Goal: Information Seeking & Learning: Learn about a topic

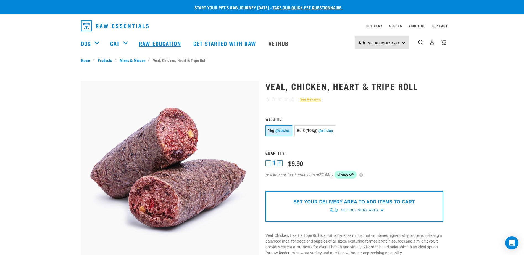
click at [152, 41] on link "Raw Education" at bounding box center [160, 43] width 54 height 22
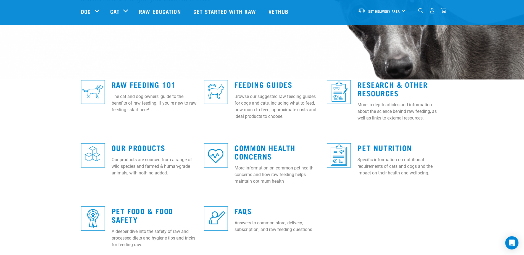
scroll to position [110, 0]
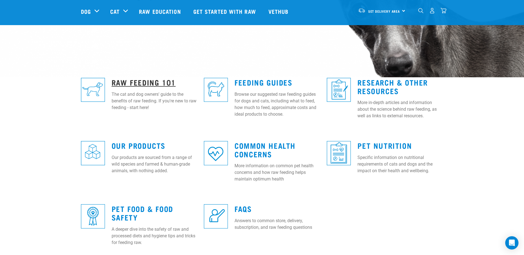
click at [142, 83] on link "Raw Feeding 101" at bounding box center [144, 82] width 64 height 4
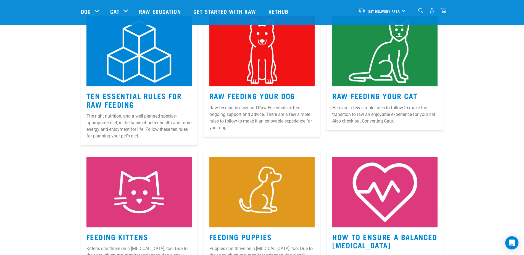
scroll to position [193, 0]
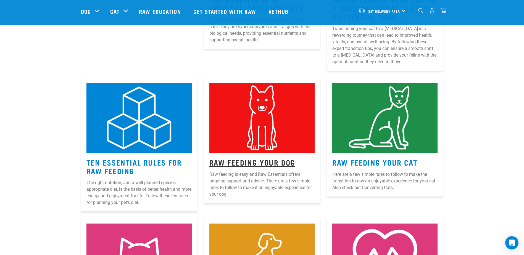
click at [262, 162] on link "Raw Feeding Your Dog" at bounding box center [252, 162] width 86 height 4
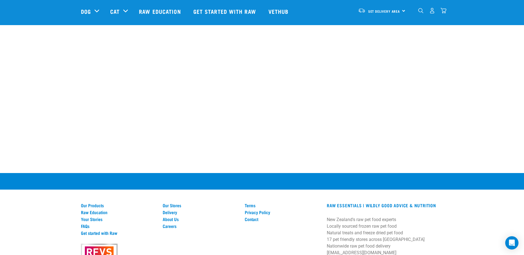
scroll to position [859, 0]
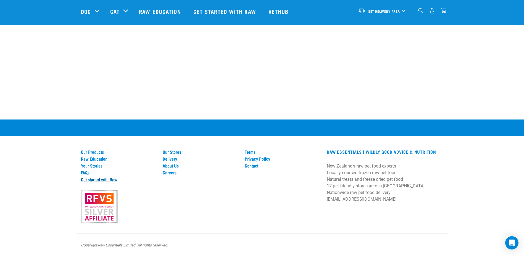
click at [106, 178] on link "Get started with Raw" at bounding box center [118, 179] width 75 height 5
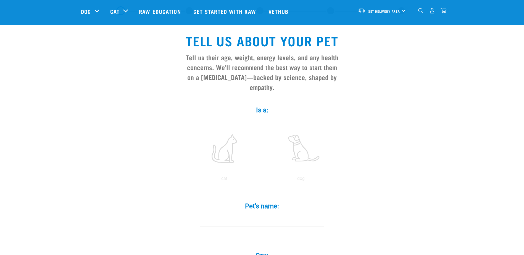
scroll to position [28, 0]
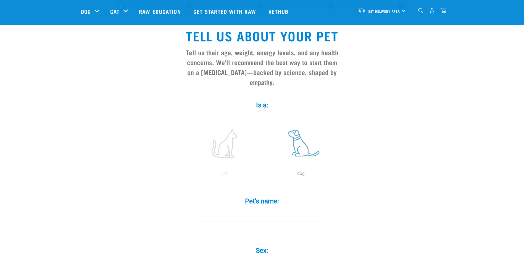
click at [306, 135] on label at bounding box center [301, 143] width 75 height 47
click at [263, 175] on input "radio" at bounding box center [263, 175] width 0 height 0
click at [258, 210] on input "Pet's name: *" at bounding box center [262, 216] width 124 height 12
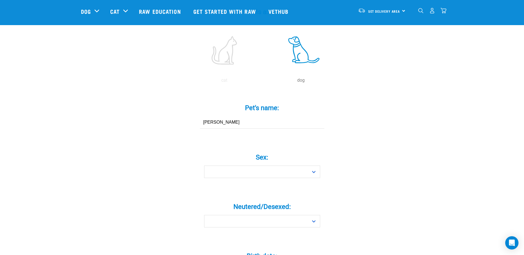
scroll to position [138, 0]
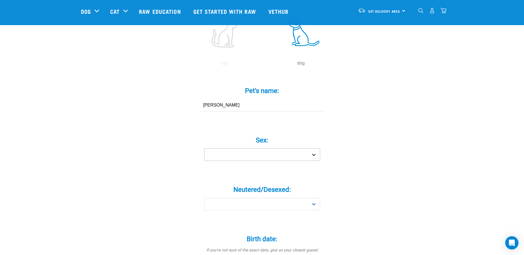
type input "Arlo"
click at [268, 149] on select "Boy Girl" at bounding box center [262, 155] width 116 height 12
select select "boy"
click at [204, 149] on select "Boy Girl" at bounding box center [262, 155] width 116 height 12
click at [254, 198] on select "Yes No" at bounding box center [262, 204] width 116 height 12
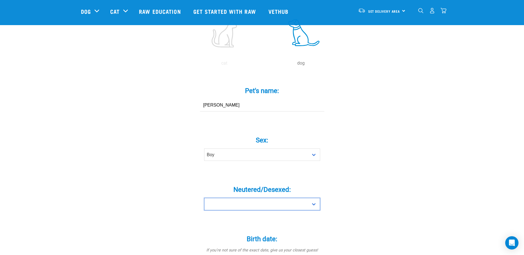
select select "yes"
click at [204, 198] on select "Yes No" at bounding box center [262, 204] width 116 height 12
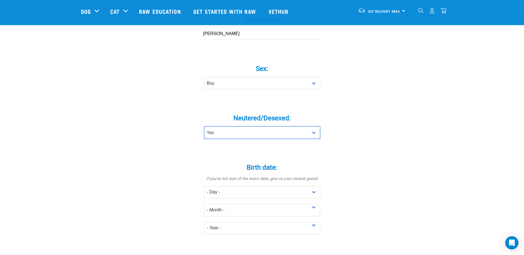
scroll to position [221, 0]
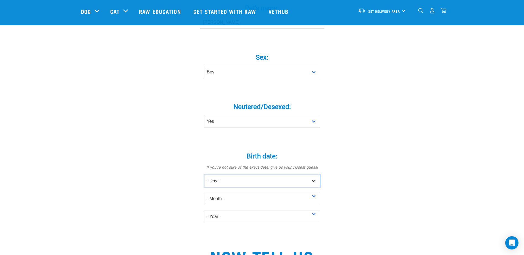
click at [233, 175] on select "- Day - 1 2 3 4 5 6 7 8 9 10 11 12 13 14 15 16 17 18 19 20 21 22 23 24 25 26 27" at bounding box center [262, 181] width 116 height 12
select select "20"
click at [204, 175] on select "- Day - 1 2 3 4 5 6 7 8 9 10 11 12 13 14 15 16 17 18 19 20 21 22 23 24 25 26 27" at bounding box center [262, 181] width 116 height 12
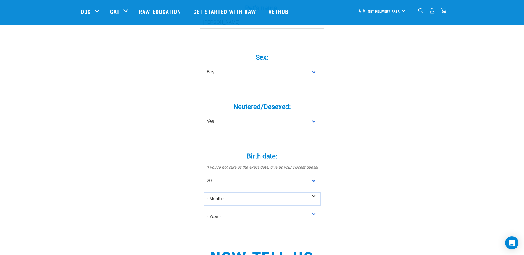
click at [228, 193] on select "- Month - January February March April May June July August September October N…" at bounding box center [262, 199] width 116 height 12
select select "February"
click at [204, 193] on select "- Month - January February March April May June July August September October N…" at bounding box center [262, 199] width 116 height 12
click at [227, 211] on select "- Year - 2025 2024 2023 2022 2021 2020 2019 2018 2017 2016 2015 2014 2013 2012" at bounding box center [262, 217] width 116 height 12
select select "2022"
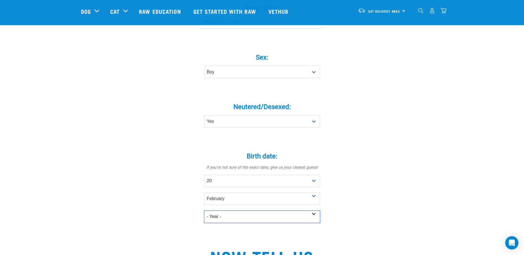
click at [204, 211] on select "- Year - 2025 2024 2023 2022 2021 2020 2019 2018 2017 2016 2015 2014 2013 2012" at bounding box center [262, 217] width 116 height 12
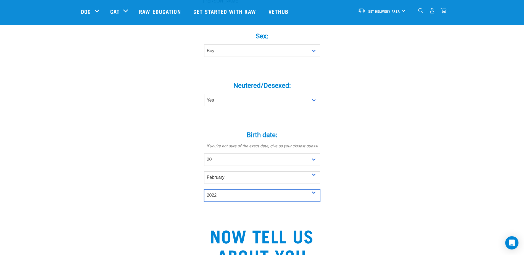
scroll to position [276, 0]
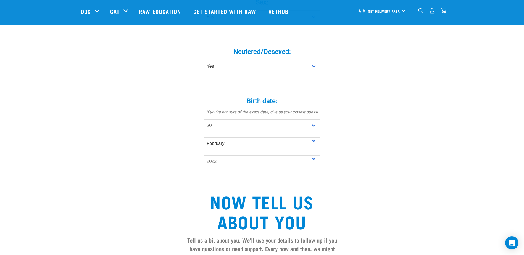
click at [391, 148] on div "Tell us about your pet Tell us their age, weight, energy levels, and any health…" at bounding box center [262, 97] width 362 height 659
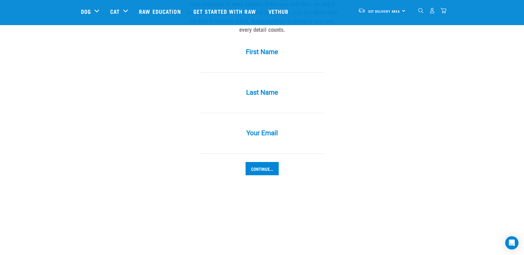
scroll to position [525, 0]
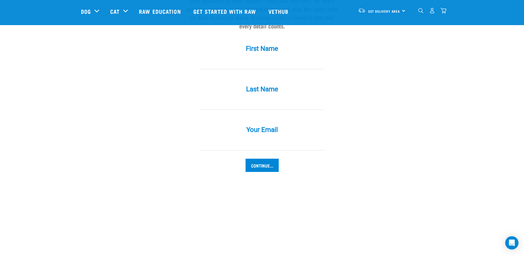
click at [281, 57] on input "First Name *" at bounding box center [262, 63] width 124 height 12
type input "Michelle"
type input "Tran"
type input "michelle-tran93@outlook.com"
click at [263, 159] on input "Continue..." at bounding box center [262, 165] width 33 height 13
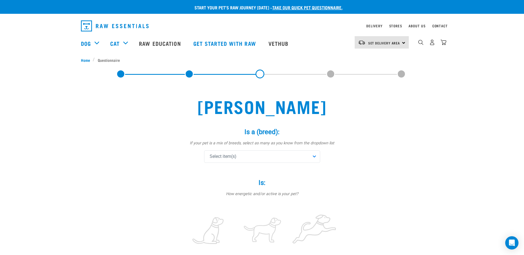
click at [269, 157] on div "Select item(s)" at bounding box center [262, 157] width 116 height 12
click at [262, 172] on input "text" at bounding box center [262, 172] width 113 height 12
type input "japan"
click at [211, 195] on span at bounding box center [211, 195] width 4 height 4
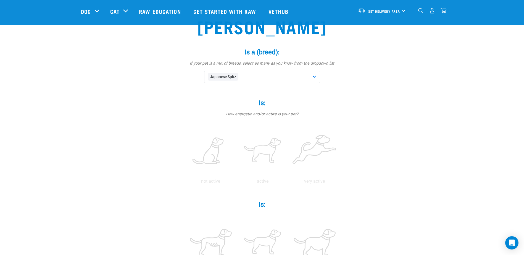
scroll to position [110, 0]
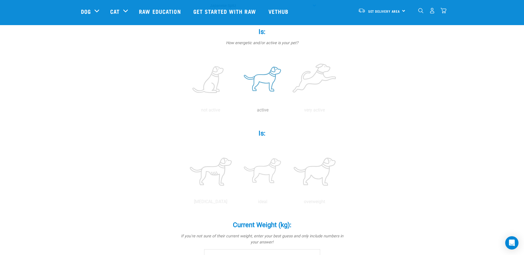
click at [262, 79] on label at bounding box center [263, 80] width 50 height 47
click at [237, 112] on input "radio" at bounding box center [237, 112] width 0 height 0
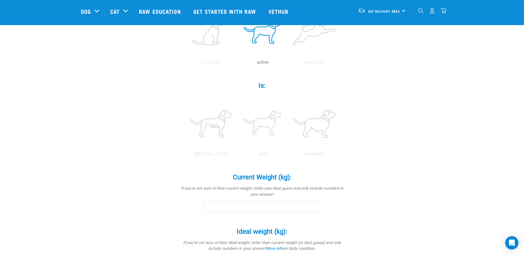
scroll to position [166, 0]
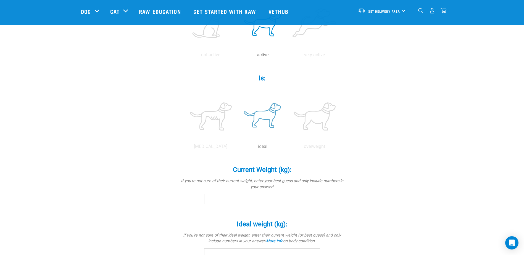
click at [276, 119] on label at bounding box center [263, 116] width 50 height 47
click at [237, 148] on input "radio" at bounding box center [237, 148] width 0 height 0
click at [238, 198] on input "Current Weight (kg): *" at bounding box center [262, 199] width 116 height 10
type input "9.20"
click at [349, 191] on div "Arlo Is a (breed): * If your pet is a mix of breeds, select as many as you know…" at bounding box center [262, 134] width 362 height 510
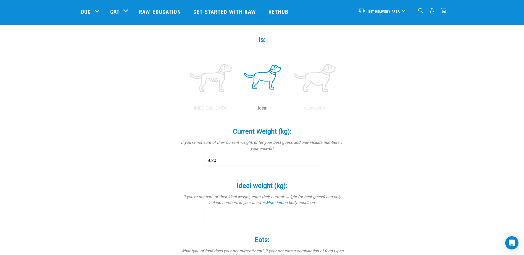
scroll to position [276, 0]
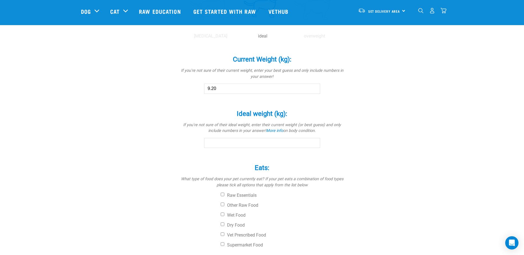
click at [272, 141] on input "Ideal weight (kg): *" at bounding box center [262, 143] width 116 height 10
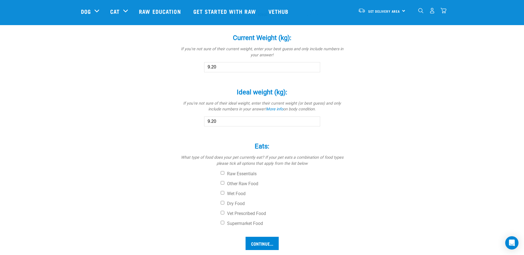
scroll to position [331, 0]
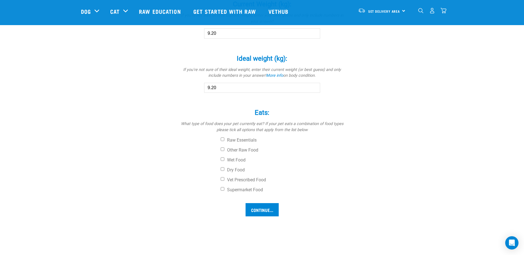
type input "9.20"
click at [220, 169] on div "Raw Essentials Other Raw Food Wet Food Dry Food Vet Prescribed Food Supermarket…" at bounding box center [262, 165] width 166 height 55
click at [221, 170] on input "Dry Food" at bounding box center [223, 169] width 4 height 4
checkbox input "true"
click at [224, 191] on label "Supermarket Food" at bounding box center [283, 190] width 124 height 6
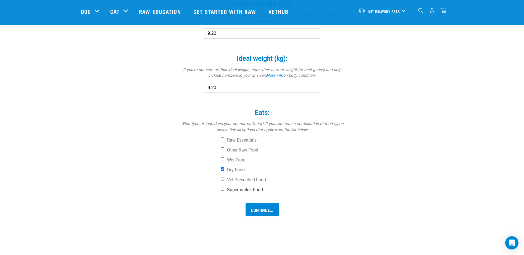
click at [224, 191] on input "Supermarket Food" at bounding box center [223, 189] width 4 height 4
checkbox input "true"
click at [267, 209] on input "Continue..." at bounding box center [262, 209] width 33 height 13
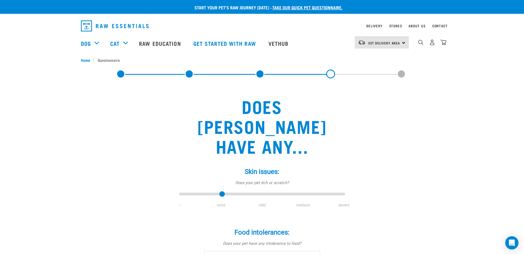
type input "1"
click at [223, 191] on input "range" at bounding box center [262, 195] width 166 height 8
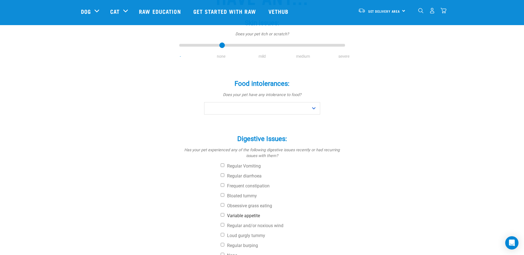
scroll to position [110, 0]
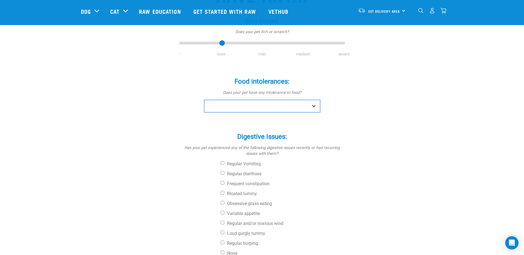
click at [260, 100] on select "No Yes" at bounding box center [262, 106] width 116 height 12
select select "no"
click at [204, 100] on select "No Yes" at bounding box center [262, 106] width 116 height 12
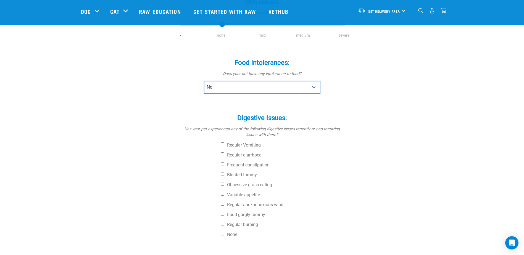
scroll to position [138, 0]
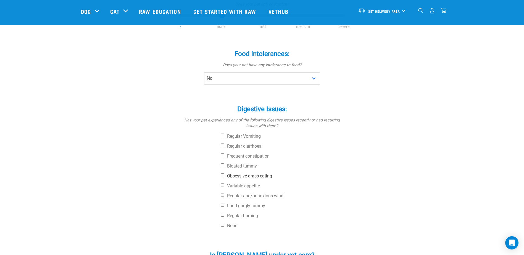
click at [222, 173] on label "Obsessive grass eating" at bounding box center [283, 176] width 124 height 6
click at [222, 173] on input "Obsessive grass eating" at bounding box center [223, 175] width 4 height 4
checkbox input "true"
click at [220, 166] on div "Digestive Issues: * Has your pet experienced any of the following digestive iss…" at bounding box center [262, 164] width 166 height 133
click at [223, 183] on input "Variable appetite" at bounding box center [223, 185] width 4 height 4
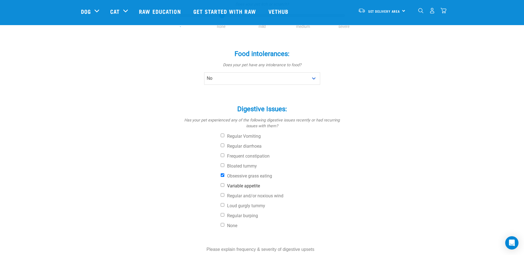
checkbox input "true"
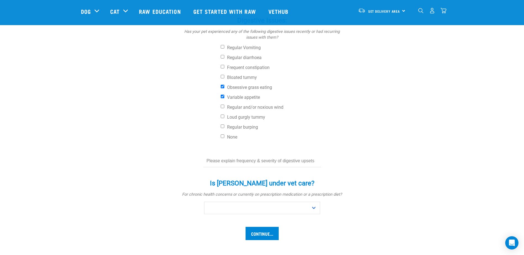
scroll to position [249, 0]
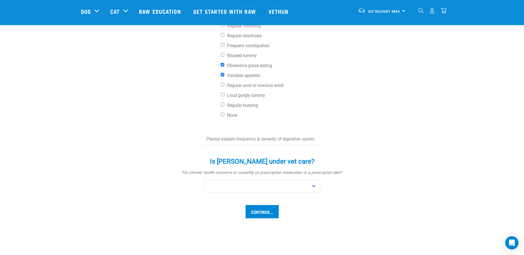
click at [272, 133] on input "text" at bounding box center [262, 139] width 118 height 12
click at [245, 180] on select "No Yes" at bounding box center [262, 186] width 116 height 12
select select "no"
click at [204, 180] on select "No Yes" at bounding box center [262, 186] width 116 height 12
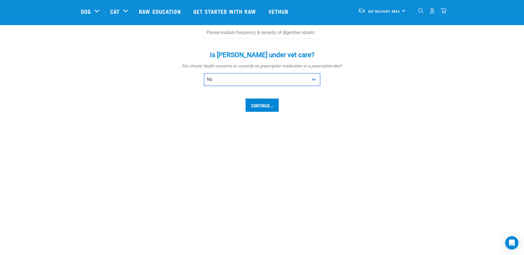
scroll to position [359, 0]
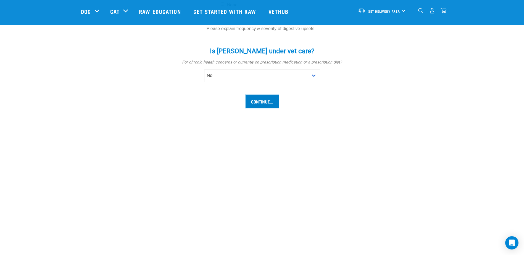
click at [269, 95] on input "Continue..." at bounding box center [262, 101] width 33 height 13
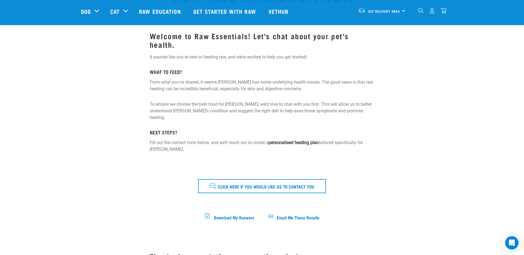
scroll to position [166, 0]
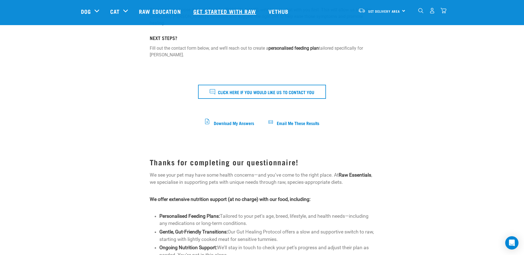
click at [230, 10] on link "Get started with Raw" at bounding box center [225, 11] width 75 height 22
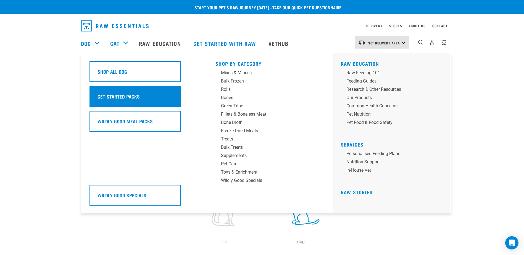
click at [120, 95] on h5 "Get Started Packs" at bounding box center [119, 96] width 42 height 7
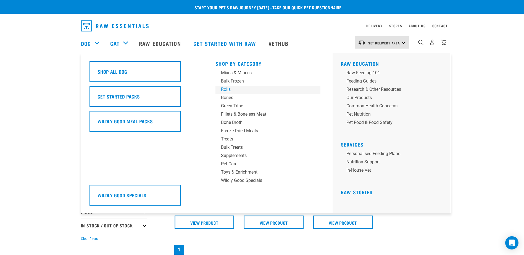
click at [228, 88] on div "Rolls" at bounding box center [264, 89] width 86 height 7
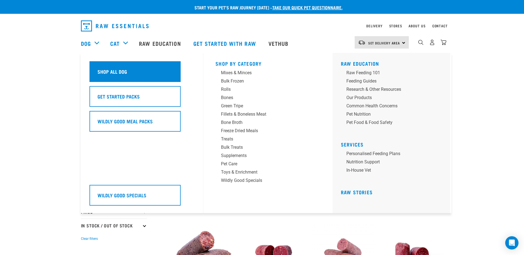
click at [148, 71] on div "Shop All Dog" at bounding box center [135, 71] width 91 height 21
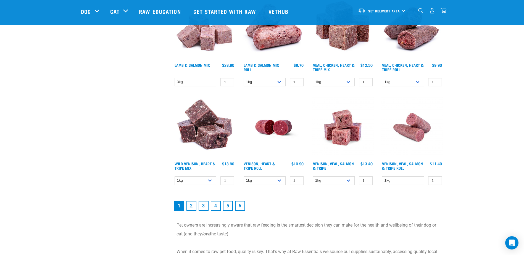
scroll to position [801, 0]
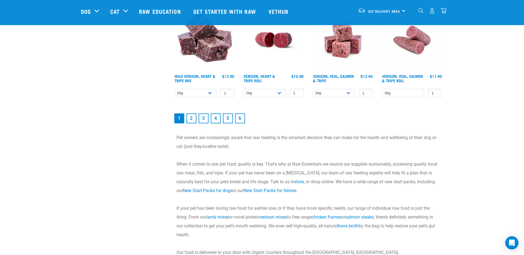
click at [192, 119] on link "2" at bounding box center [191, 119] width 10 height 10
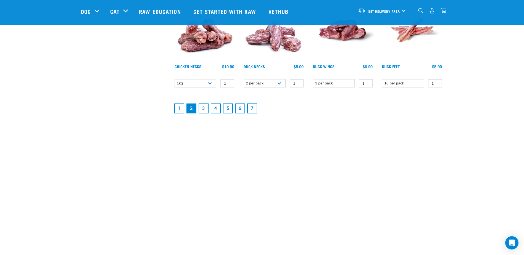
scroll to position [690, 0]
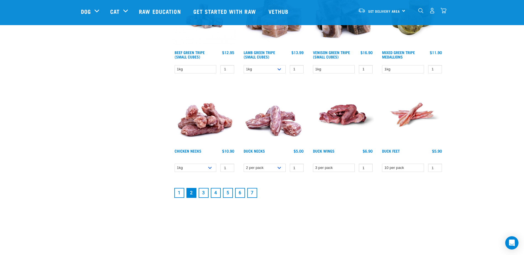
click at [201, 190] on link "3" at bounding box center [204, 193] width 10 height 10
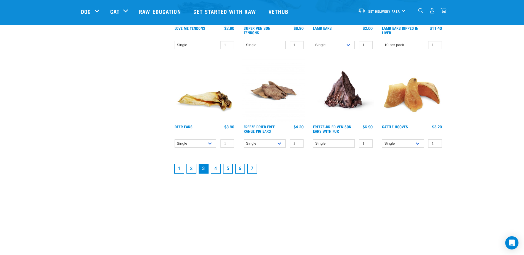
scroll to position [746, 0]
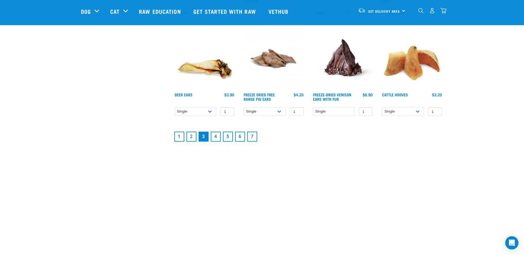
click at [214, 136] on link "4" at bounding box center [216, 137] width 10 height 10
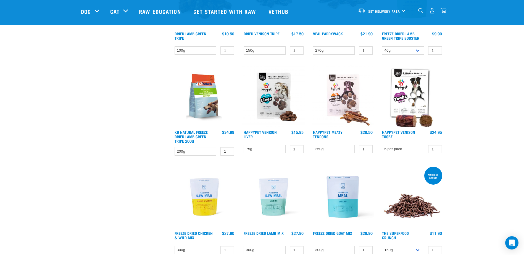
scroll to position [691, 0]
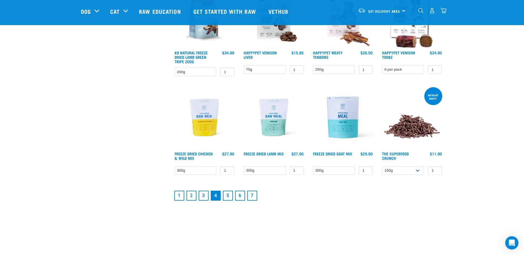
click at [226, 198] on link "5" at bounding box center [228, 196] width 10 height 10
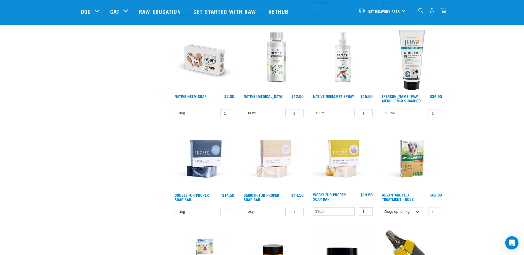
scroll to position [470, 0]
